Goal: Information Seeking & Learning: Learn about a topic

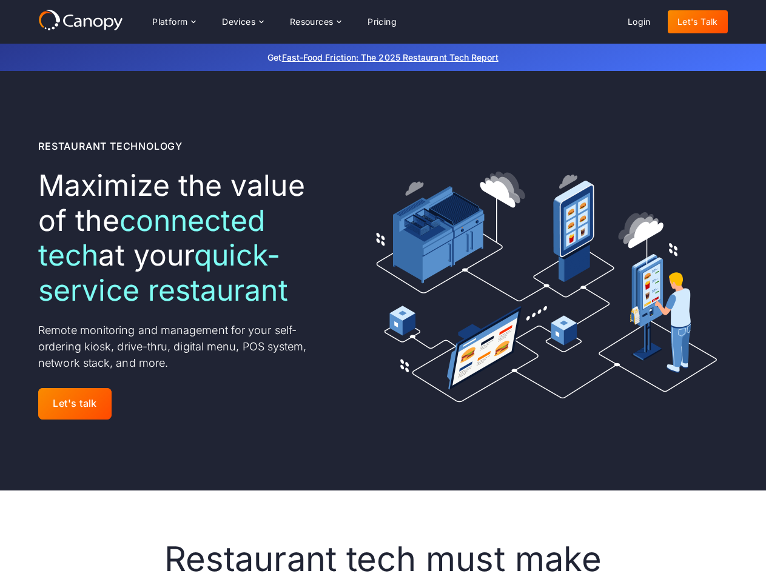
click at [274, 22] on div "Platform Platform Monitor A centralized view of your entire fleet Manage Remote…" at bounding box center [274, 22] width 264 height 24
click at [173, 22] on div "Platform" at bounding box center [169, 22] width 35 height 8
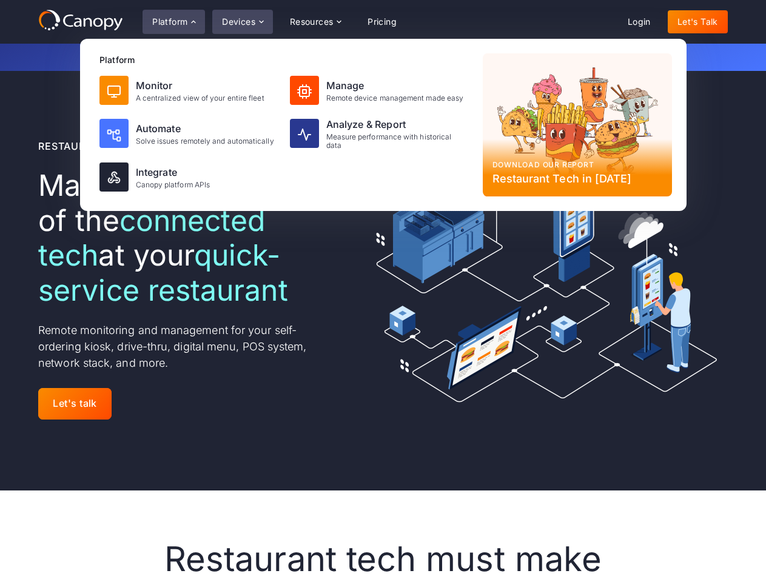
click at [242, 22] on div "Devices" at bounding box center [238, 22] width 33 height 8
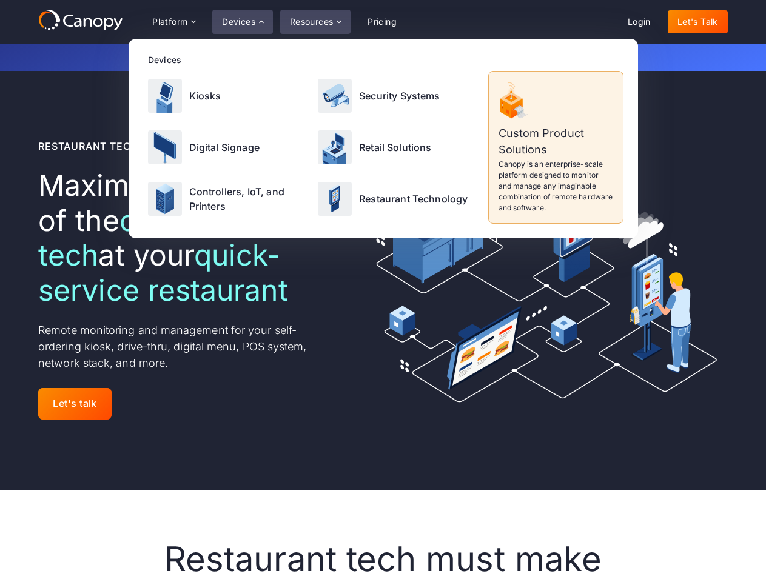
click at [315, 22] on div "Resources" at bounding box center [312, 22] width 44 height 8
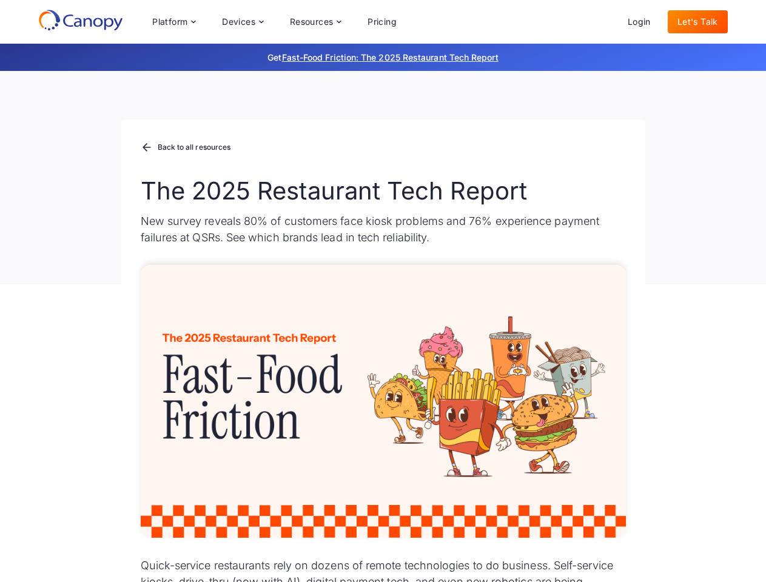
click at [274, 22] on div "Platform Platform Monitor A centralized view of your entire fleet Manage Remote…" at bounding box center [274, 22] width 264 height 24
click at [173, 22] on div "Platform" at bounding box center [169, 22] width 35 height 8
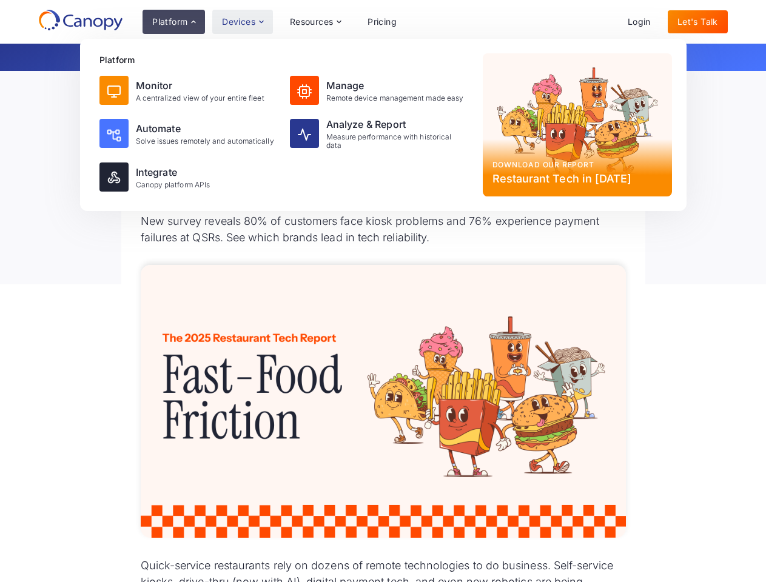
click at [242, 22] on div "Devices" at bounding box center [238, 22] width 33 height 8
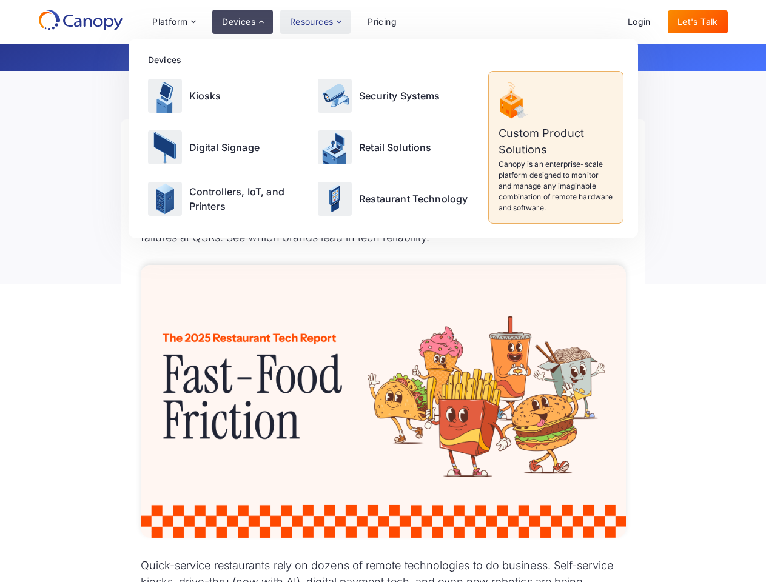
click at [315, 22] on div "Resources" at bounding box center [312, 22] width 44 height 8
